Goal: Task Accomplishment & Management: Use online tool/utility

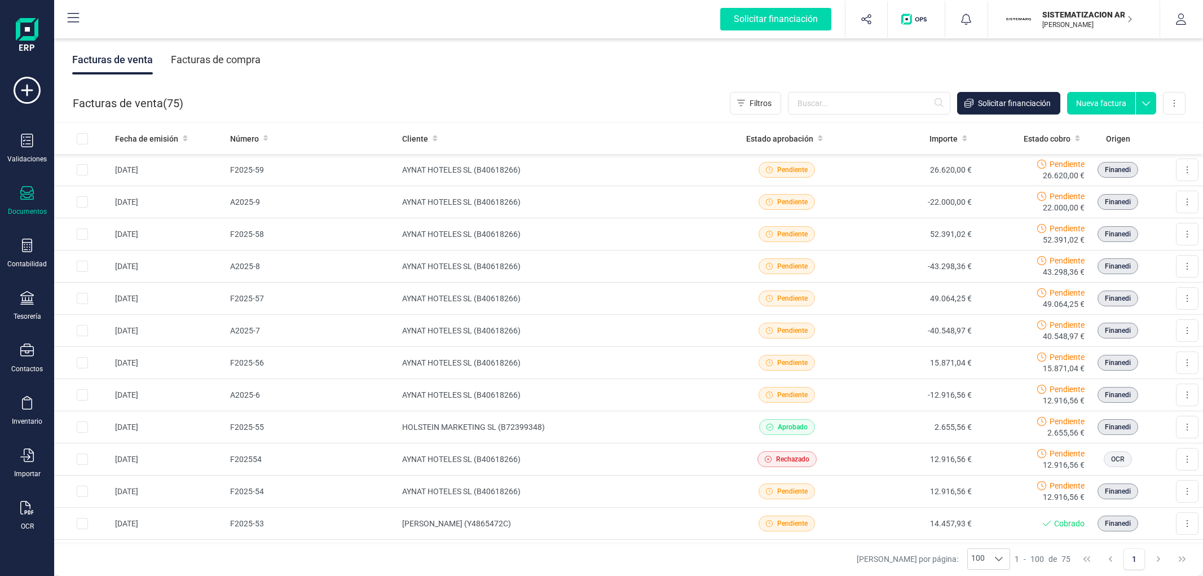
click at [32, 301] on icon at bounding box center [27, 298] width 14 height 14
click at [130, 198] on span "Cuentas bancarias" at bounding box center [137, 192] width 99 height 14
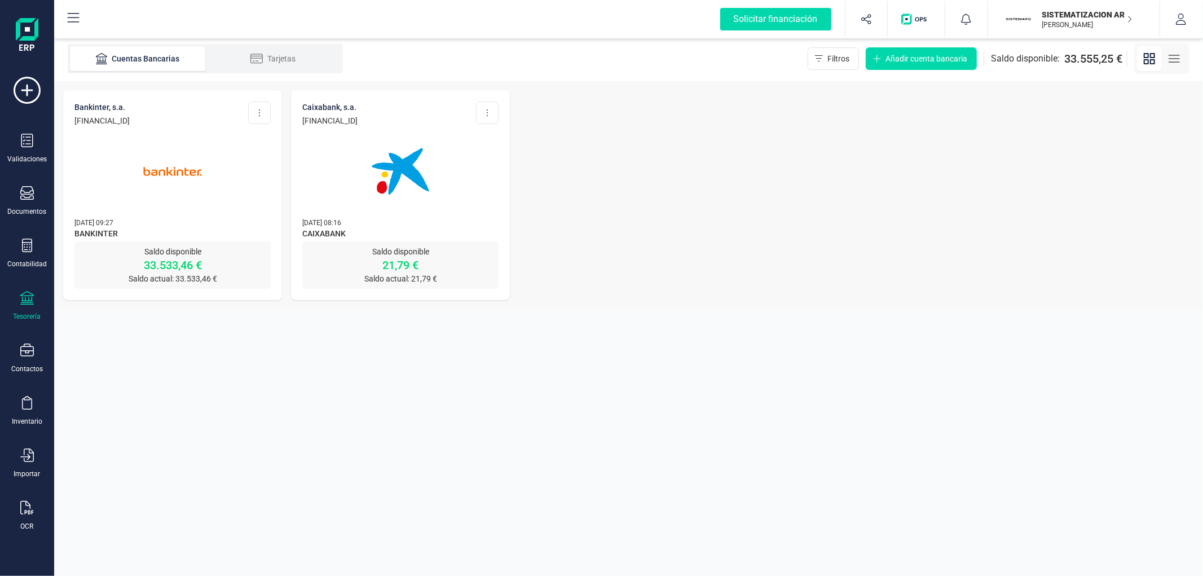
click at [170, 183] on img at bounding box center [172, 171] width 95 height 95
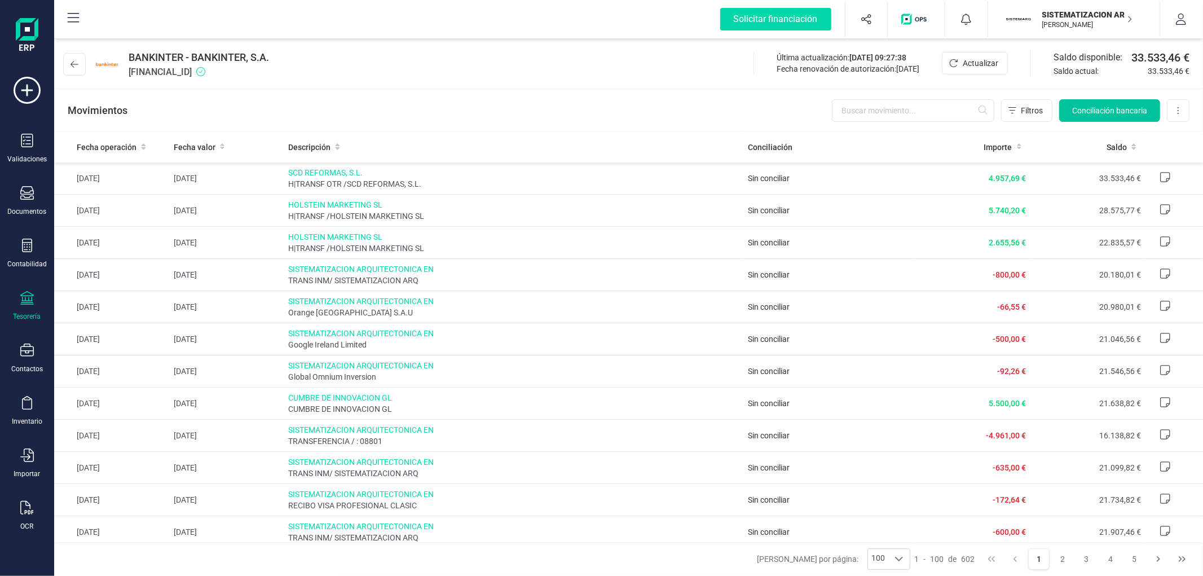
click at [1072, 111] on span "Conciliación bancaria" at bounding box center [1109, 110] width 75 height 11
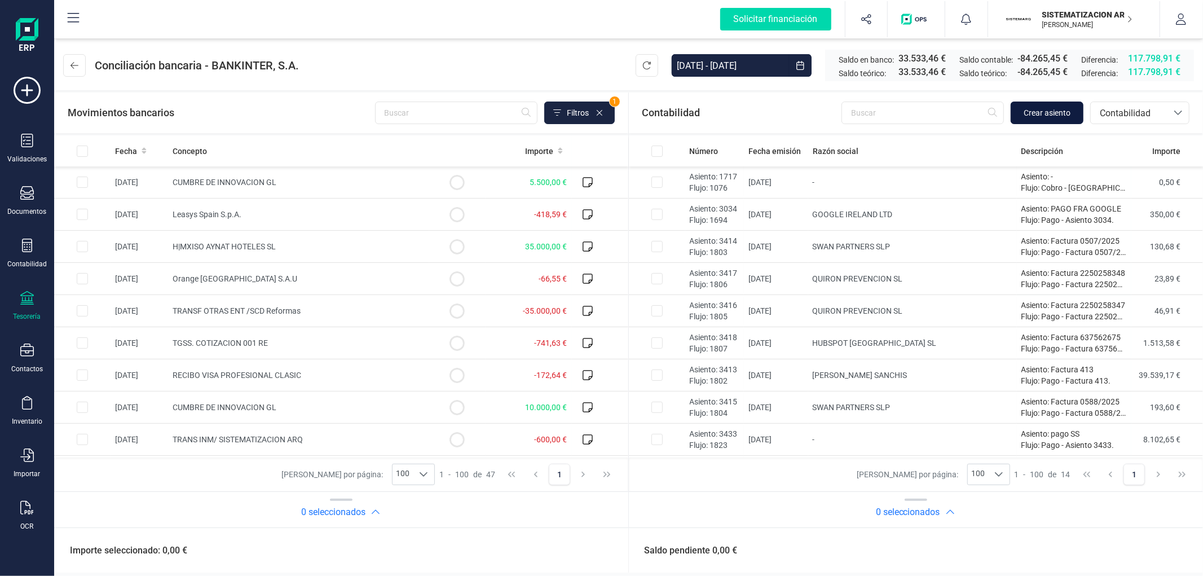
click at [1032, 112] on span "Crear asiento" at bounding box center [1046, 112] width 47 height 11
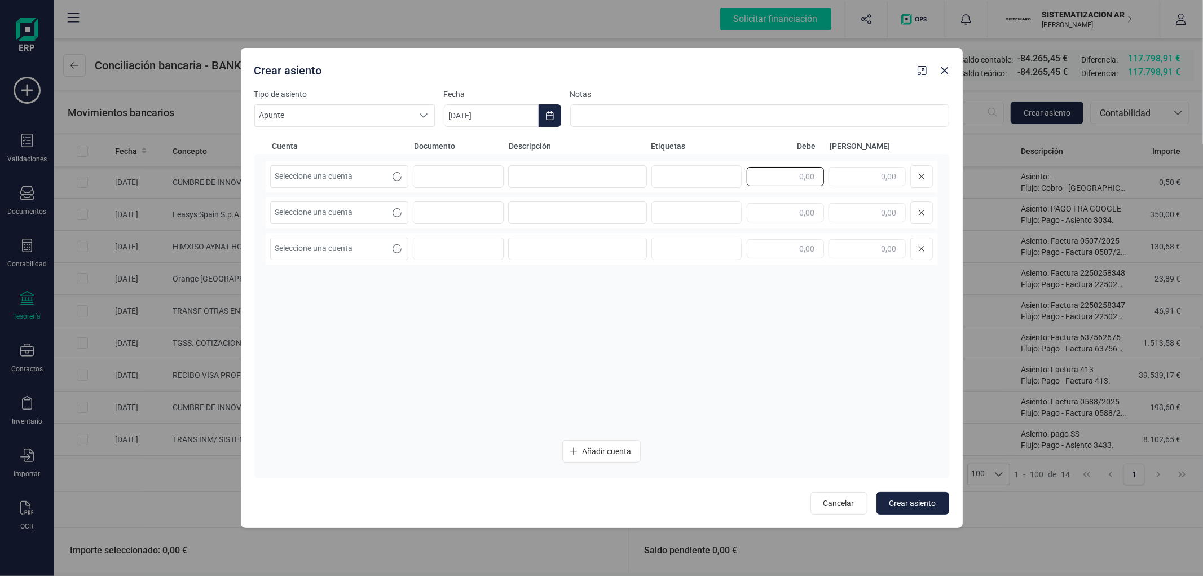
click at [807, 178] on input "text" at bounding box center [785, 176] width 77 height 19
type input "10,00"
click at [801, 211] on input "text" at bounding box center [785, 212] width 77 height 19
type input "10,00"
click at [863, 245] on input "text" at bounding box center [866, 248] width 77 height 19
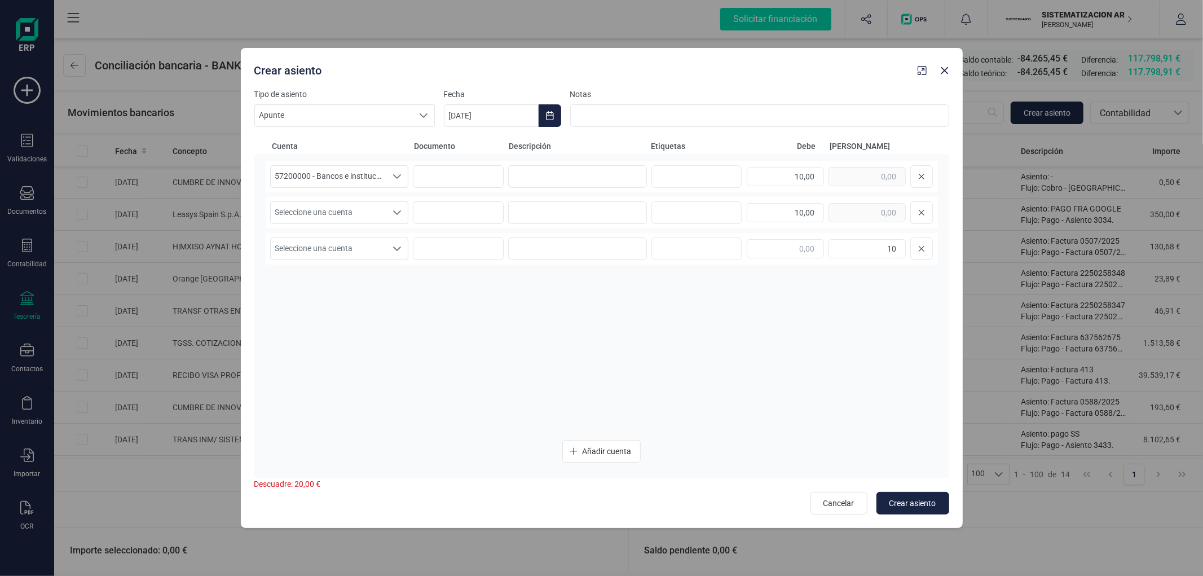
type input "10,00"
click at [757, 285] on div "57200000 - Bancos e instituciones de crédito c/c vista, euros 57200000 - Bancos…" at bounding box center [602, 296] width 672 height 270
click at [611, 60] on div "Crear asiento" at bounding box center [581, 68] width 663 height 20
click at [772, 185] on input "text" at bounding box center [785, 176] width 77 height 19
type input "10,00"
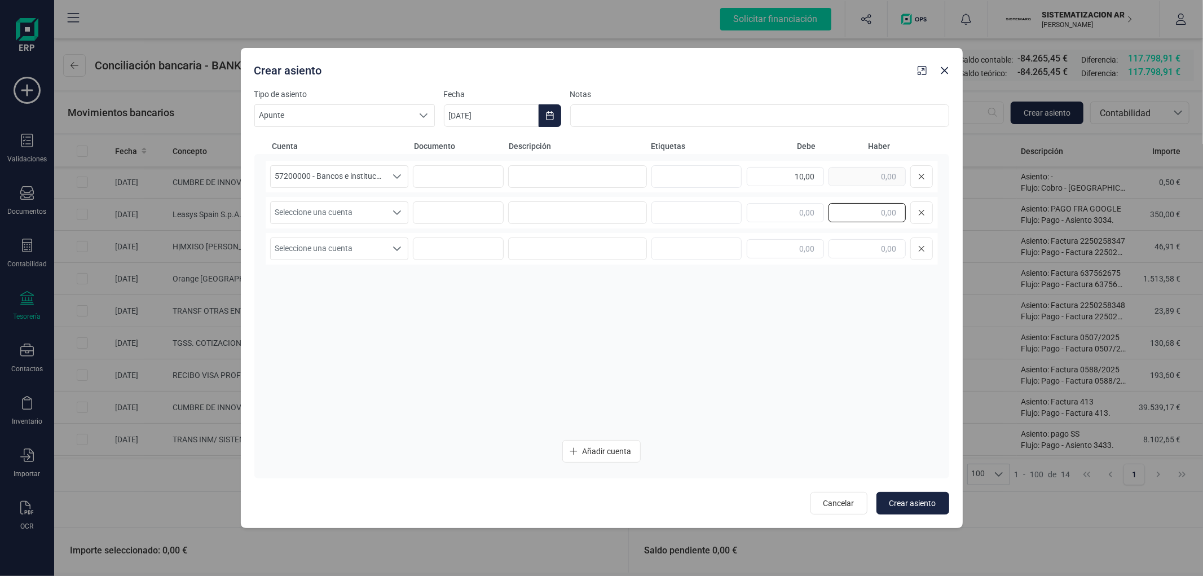
click at [864, 210] on input "text" at bounding box center [866, 212] width 77 height 19
type input "10,00"
click at [780, 299] on div "57200000 - Bancos e instituciones de crédito c/c vista, euros 57200000 - Bancos…" at bounding box center [602, 296] width 672 height 270
click at [781, 239] on input "text" at bounding box center [785, 248] width 77 height 19
type input "10,00"
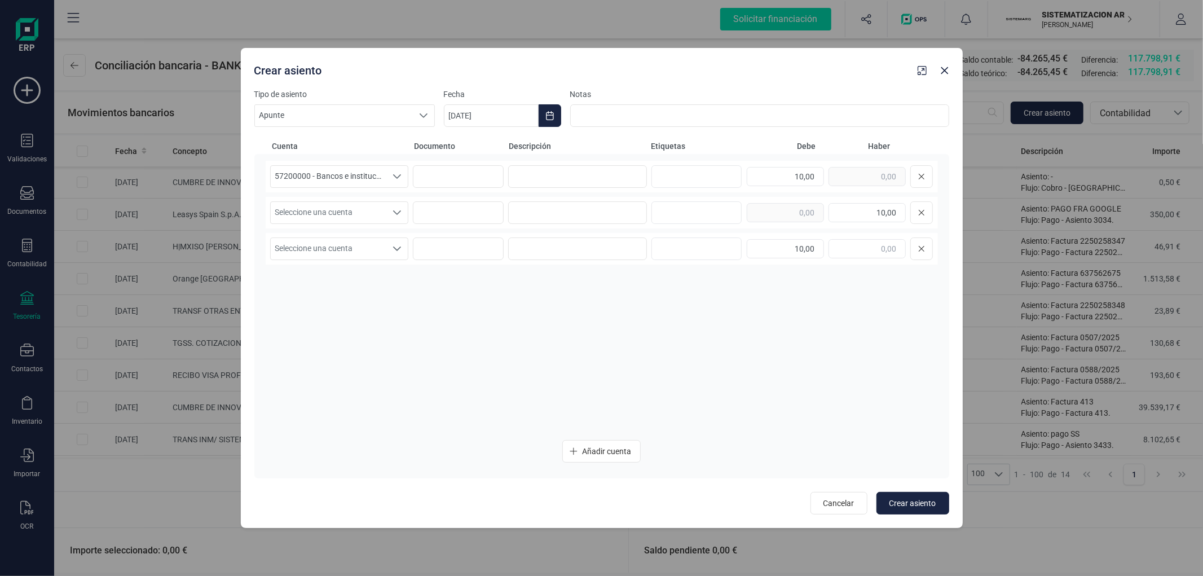
click at [814, 279] on div "57200000 - Bancos e instituciones de crédito c/c vista, euros 57200000 - Bancos…" at bounding box center [602, 296] width 672 height 270
drag, startPoint x: 363, startPoint y: 209, endPoint x: 363, endPoint y: 217, distance: 7.4
click at [364, 209] on span "Seleccione una cuenta" at bounding box center [329, 212] width 116 height 21
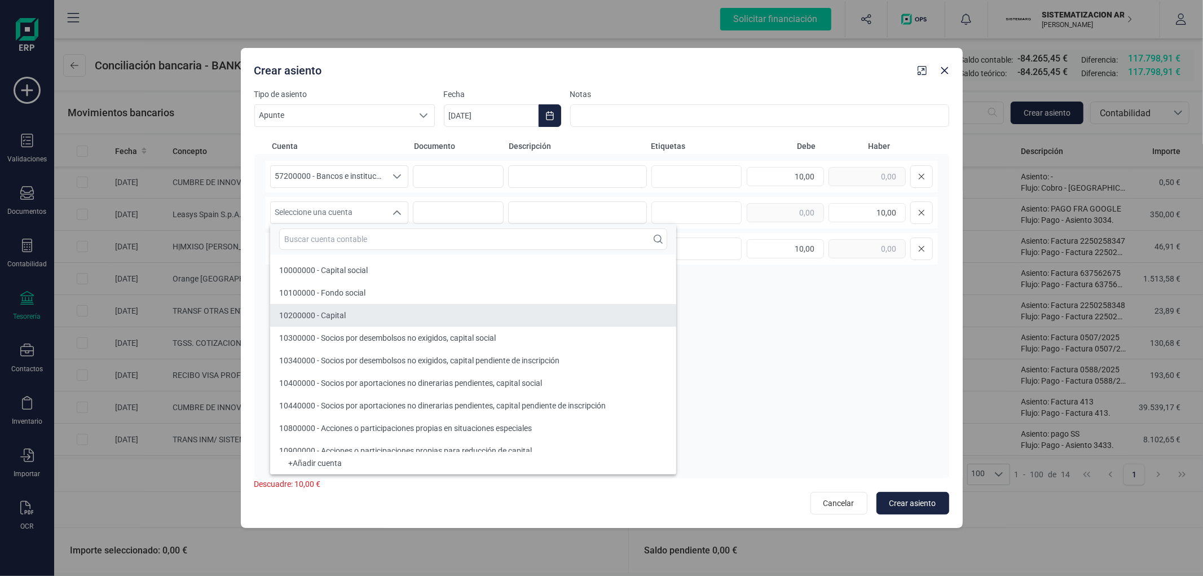
click at [335, 314] on span "10200000 - Capital" at bounding box center [312, 315] width 67 height 9
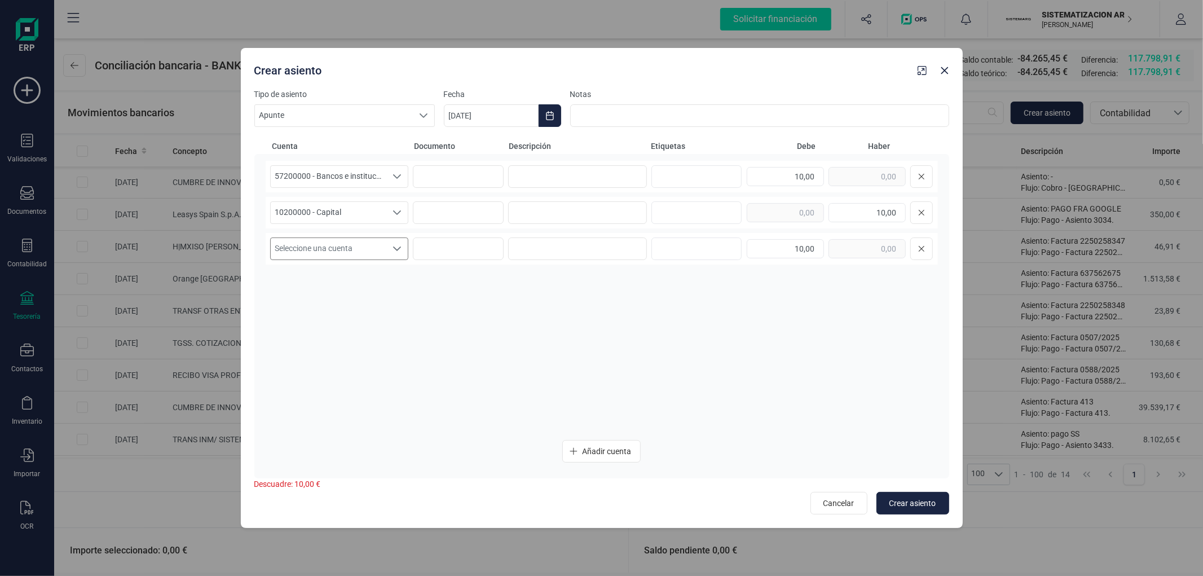
click at [329, 239] on span "Seleccione una cuenta" at bounding box center [329, 248] width 116 height 21
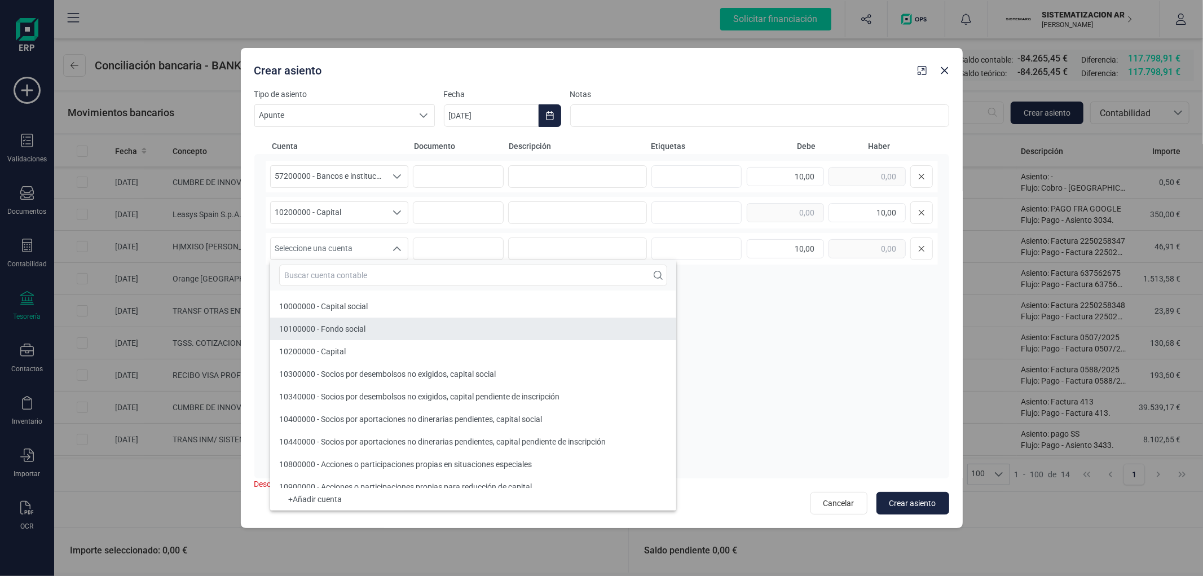
drag, startPoint x: 361, startPoint y: 368, endPoint x: 360, endPoint y: 325, distance: 43.4
click at [361, 368] on li "10300000 - Socios por desembolsos no exigidos, capital social" at bounding box center [473, 374] width 406 height 23
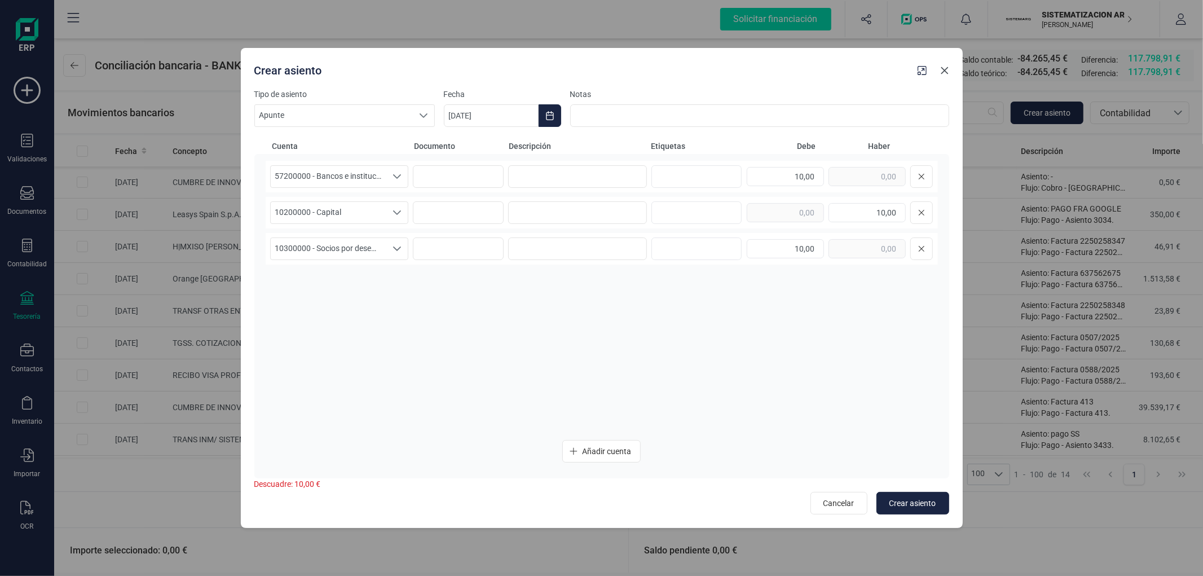
click at [947, 68] on icon "button" at bounding box center [943, 70] width 7 height 7
